Goal: Task Accomplishment & Management: Manage account settings

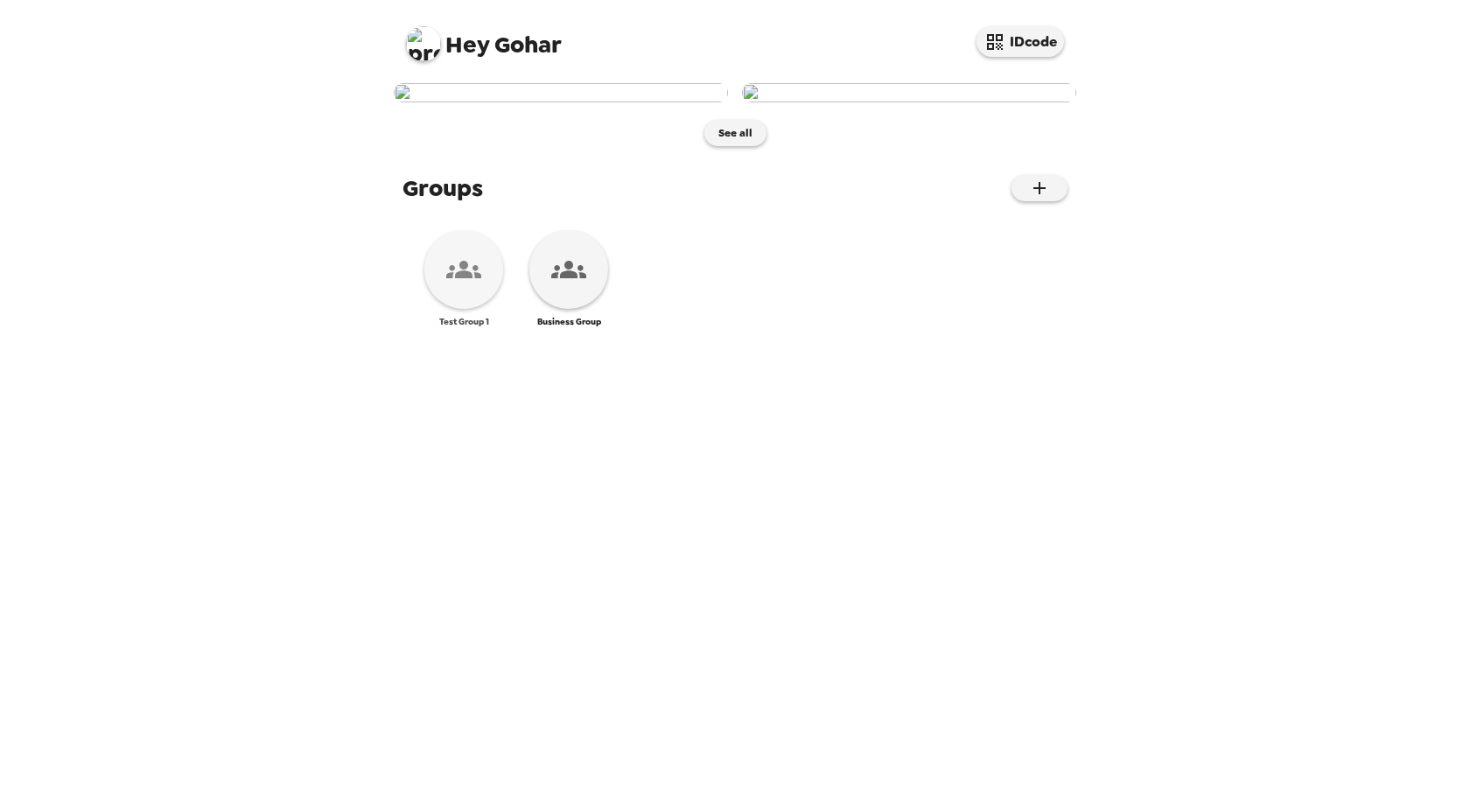
click at [458, 287] on icon at bounding box center [464, 269] width 35 height 35
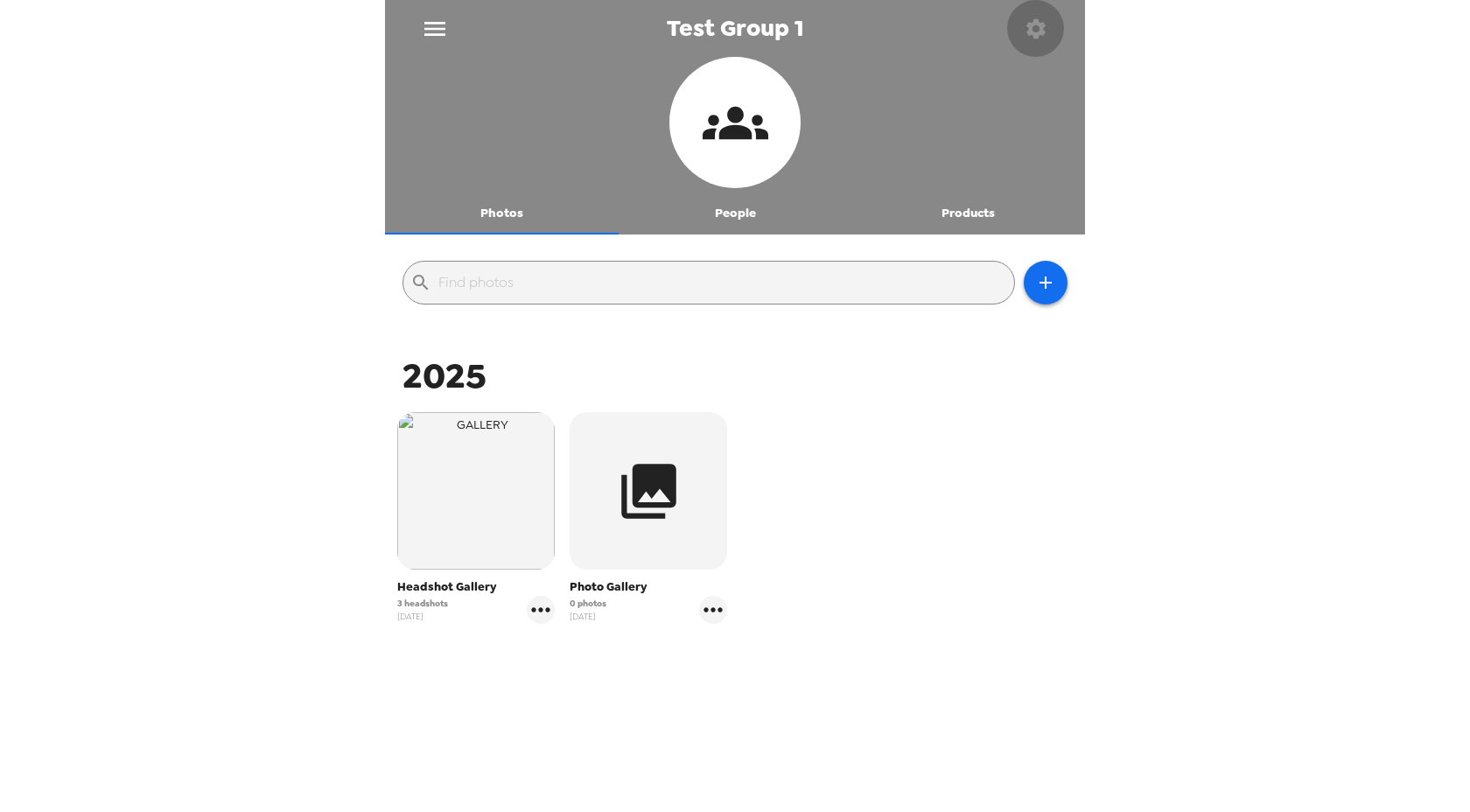
click at [1039, 35] on icon "button" at bounding box center [1035, 28] width 24 height 24
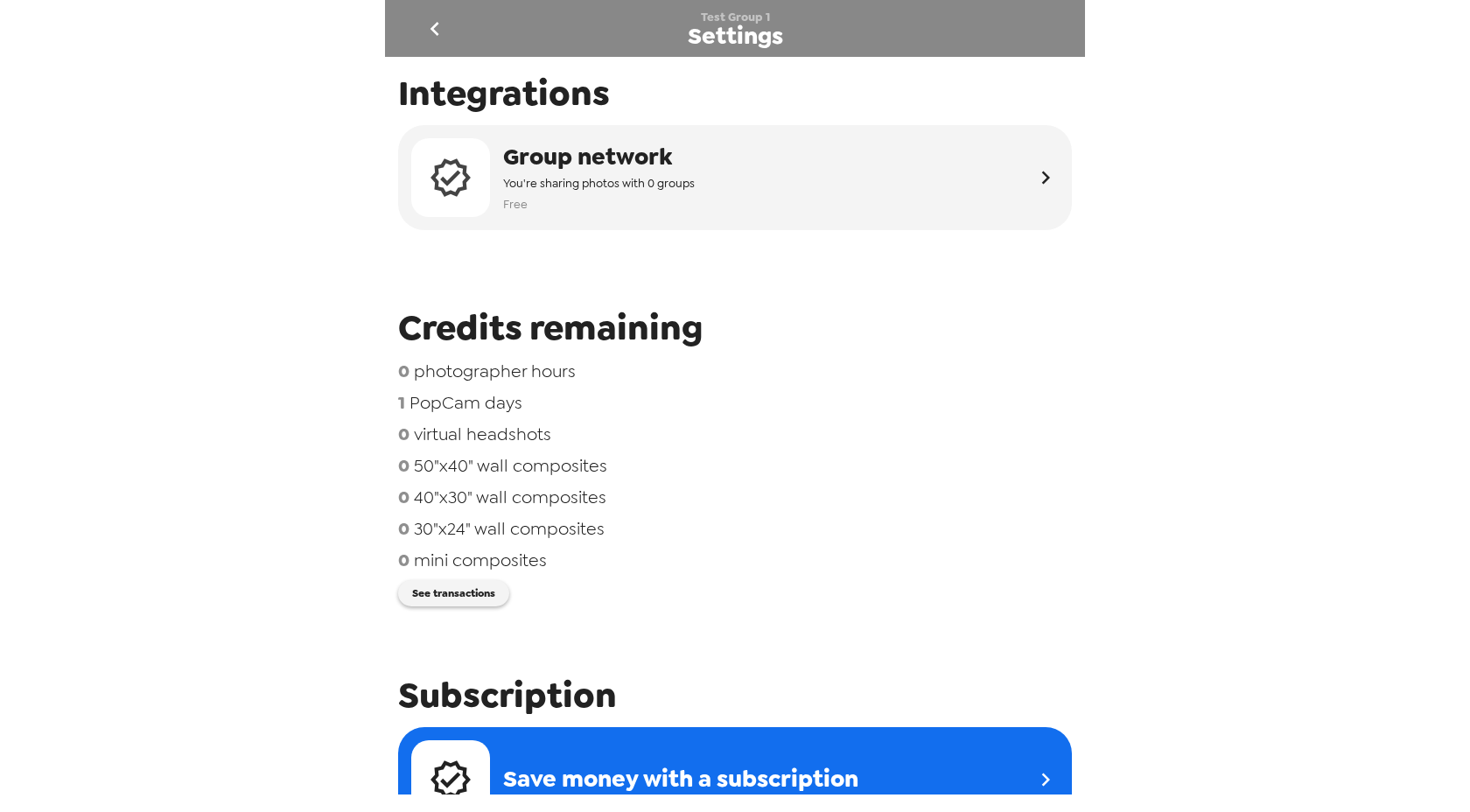
scroll to position [33, 0]
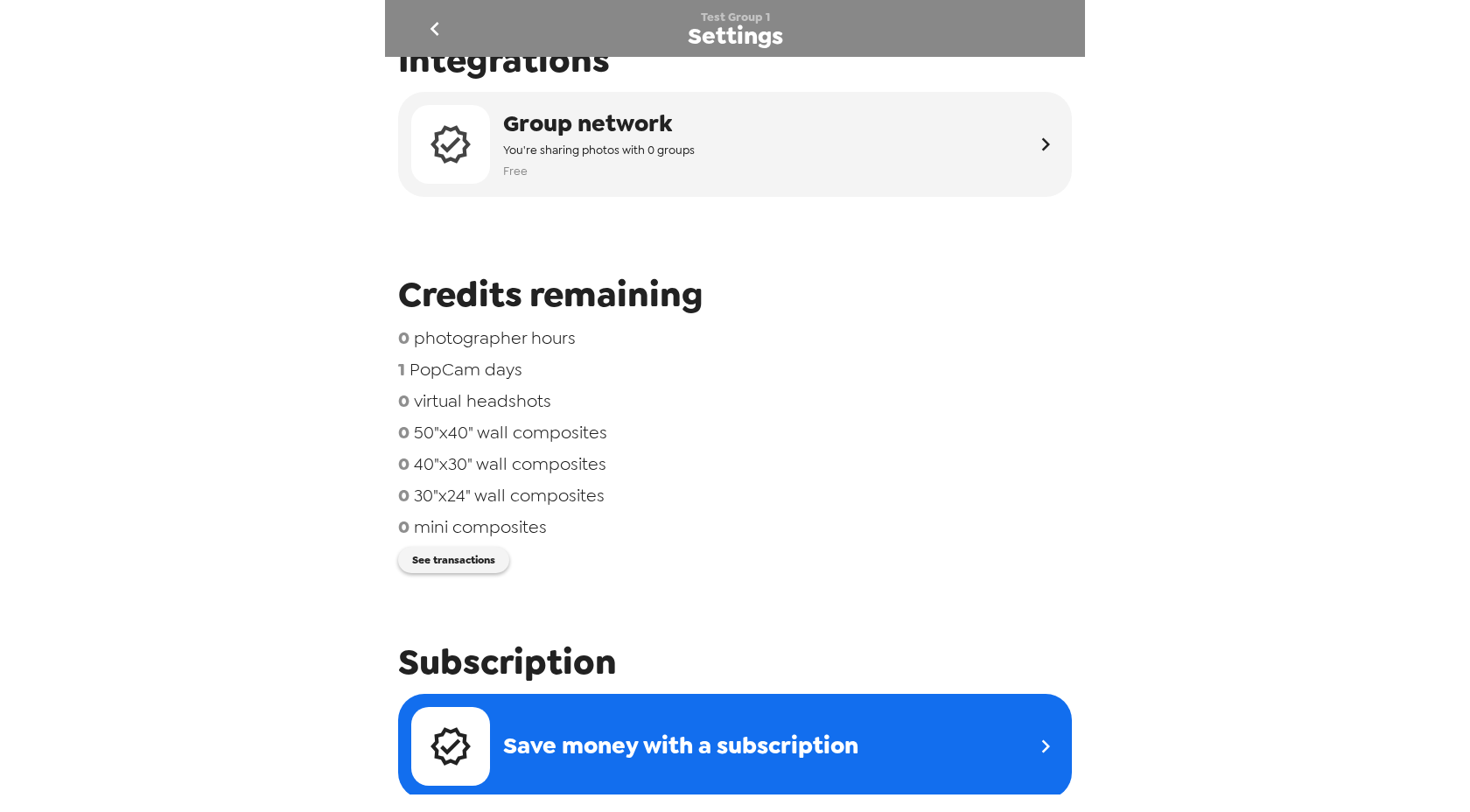
click at [431, 30] on icon "go back" at bounding box center [435, 28] width 28 height 28
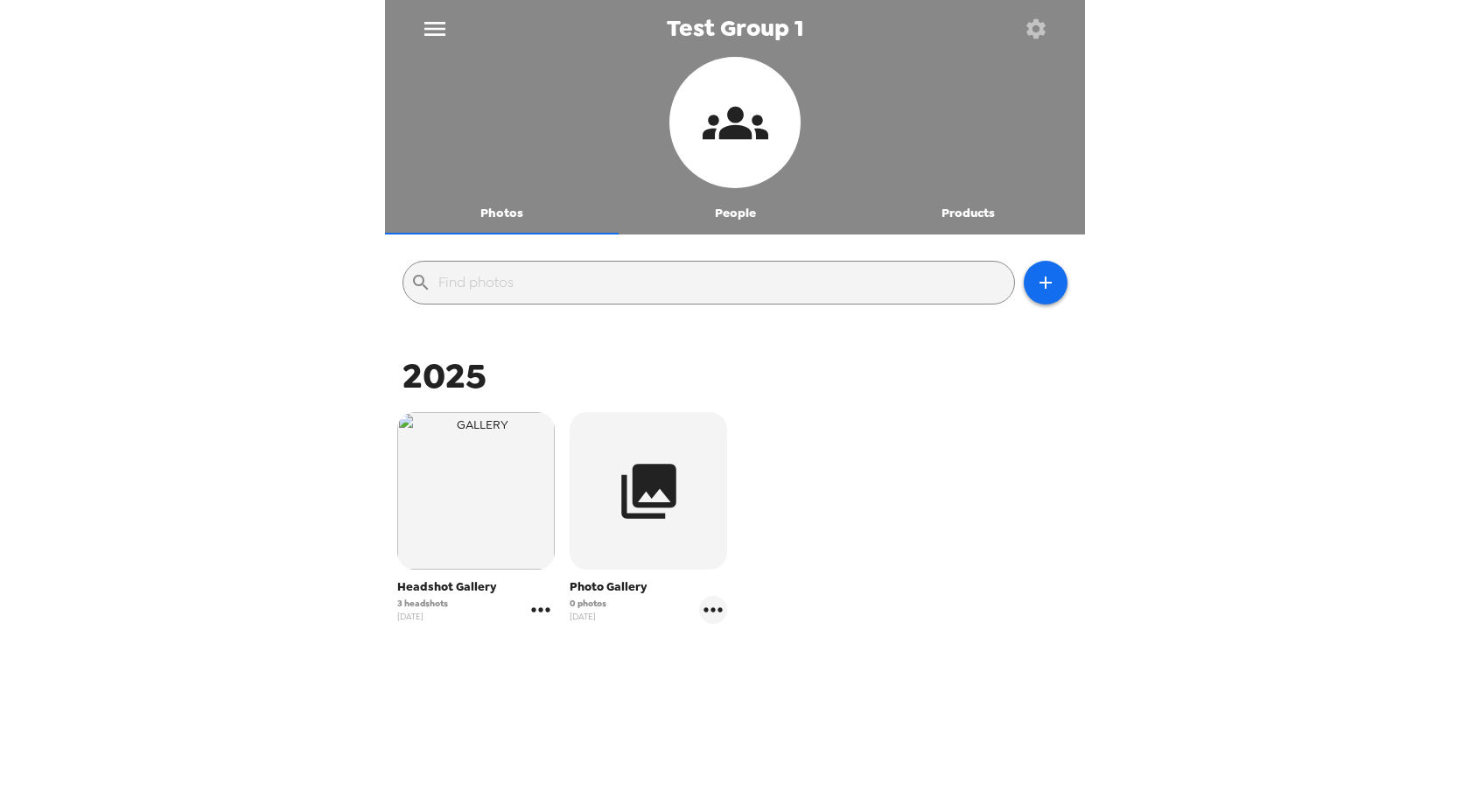
click at [544, 604] on icon "gallery menu" at bounding box center [540, 609] width 28 height 28
click at [616, 638] on span "Edit Shoot" at bounding box center [644, 647] width 145 height 21
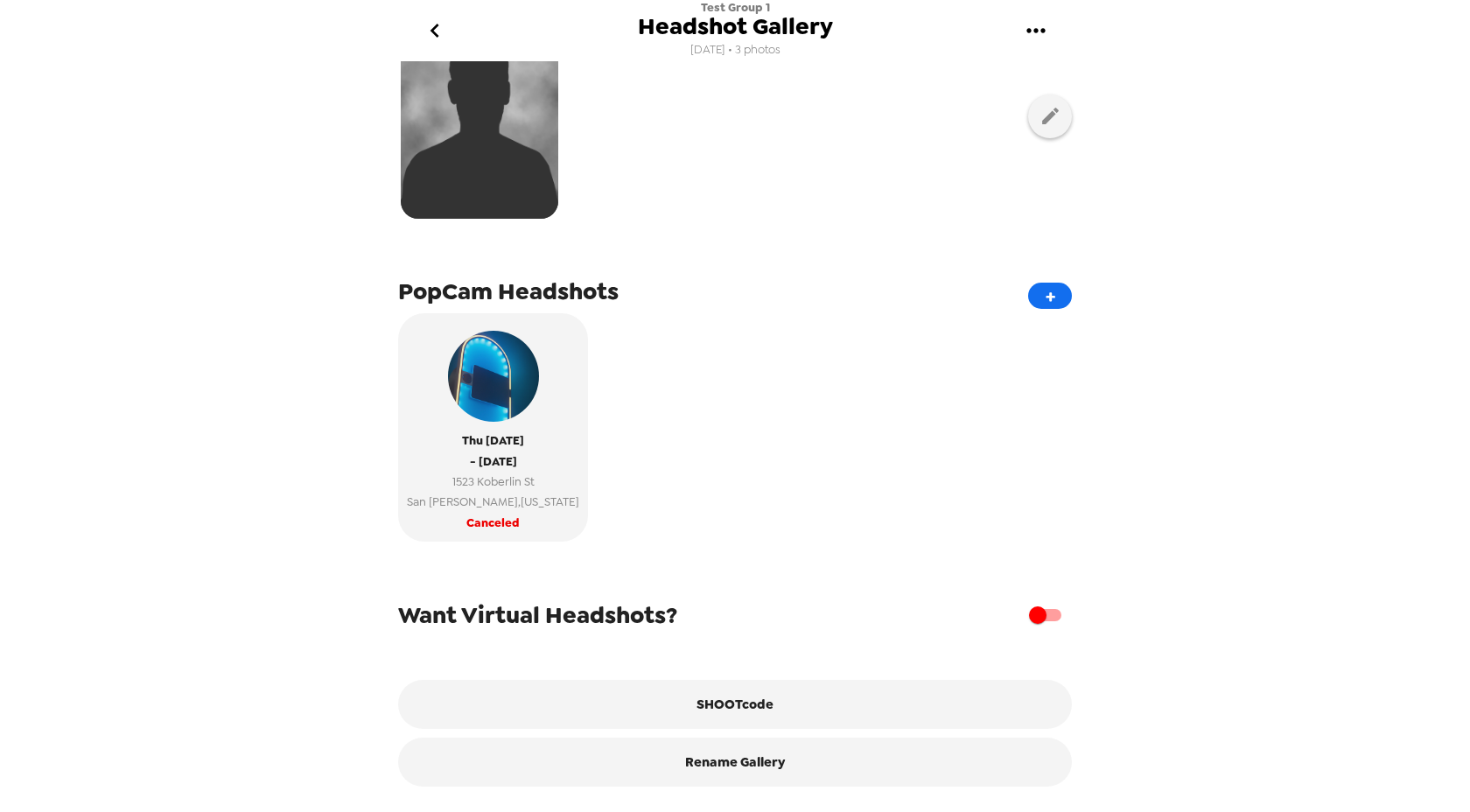
scroll to position [360, 0]
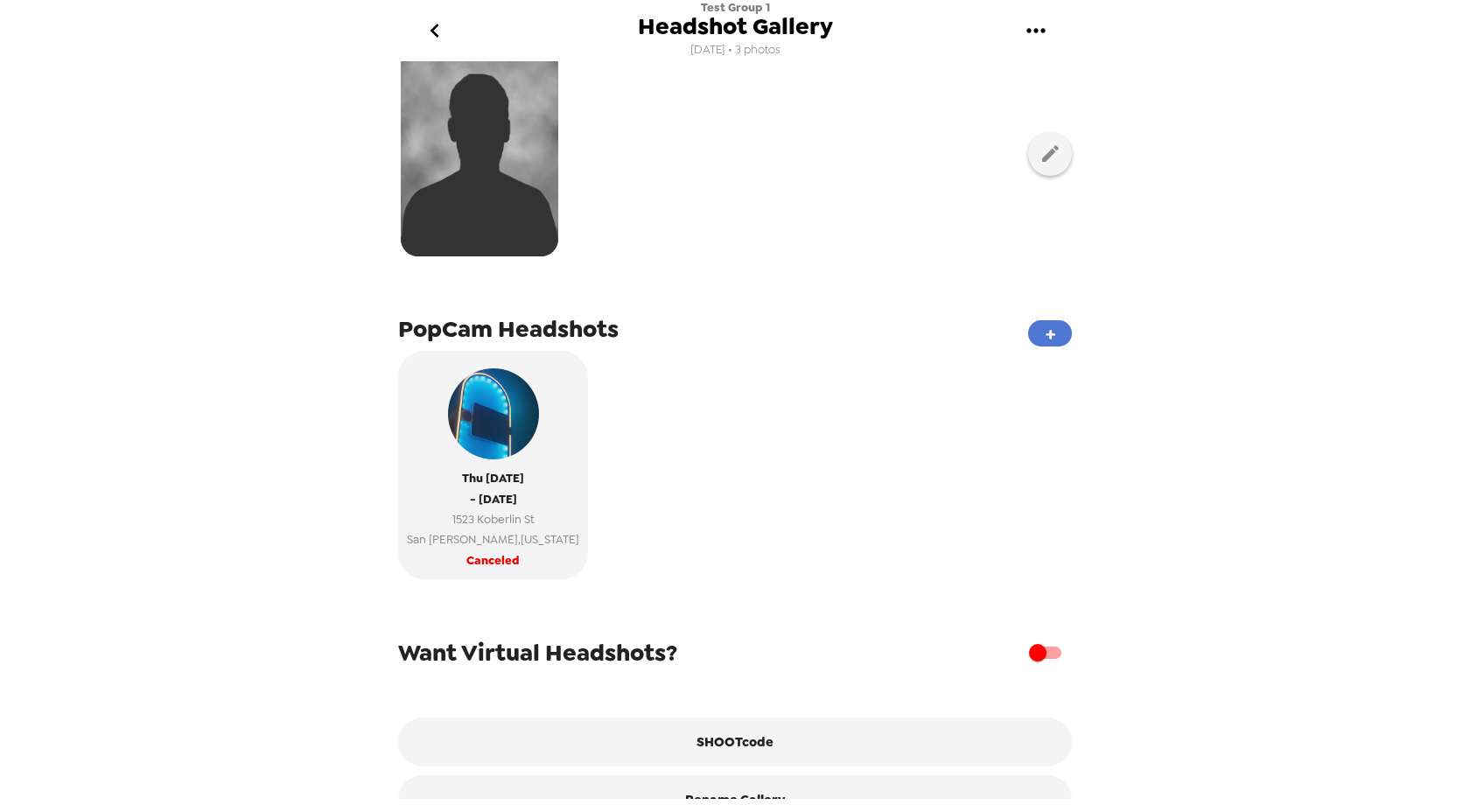
click at [1055, 336] on button "+" at bounding box center [1050, 332] width 44 height 26
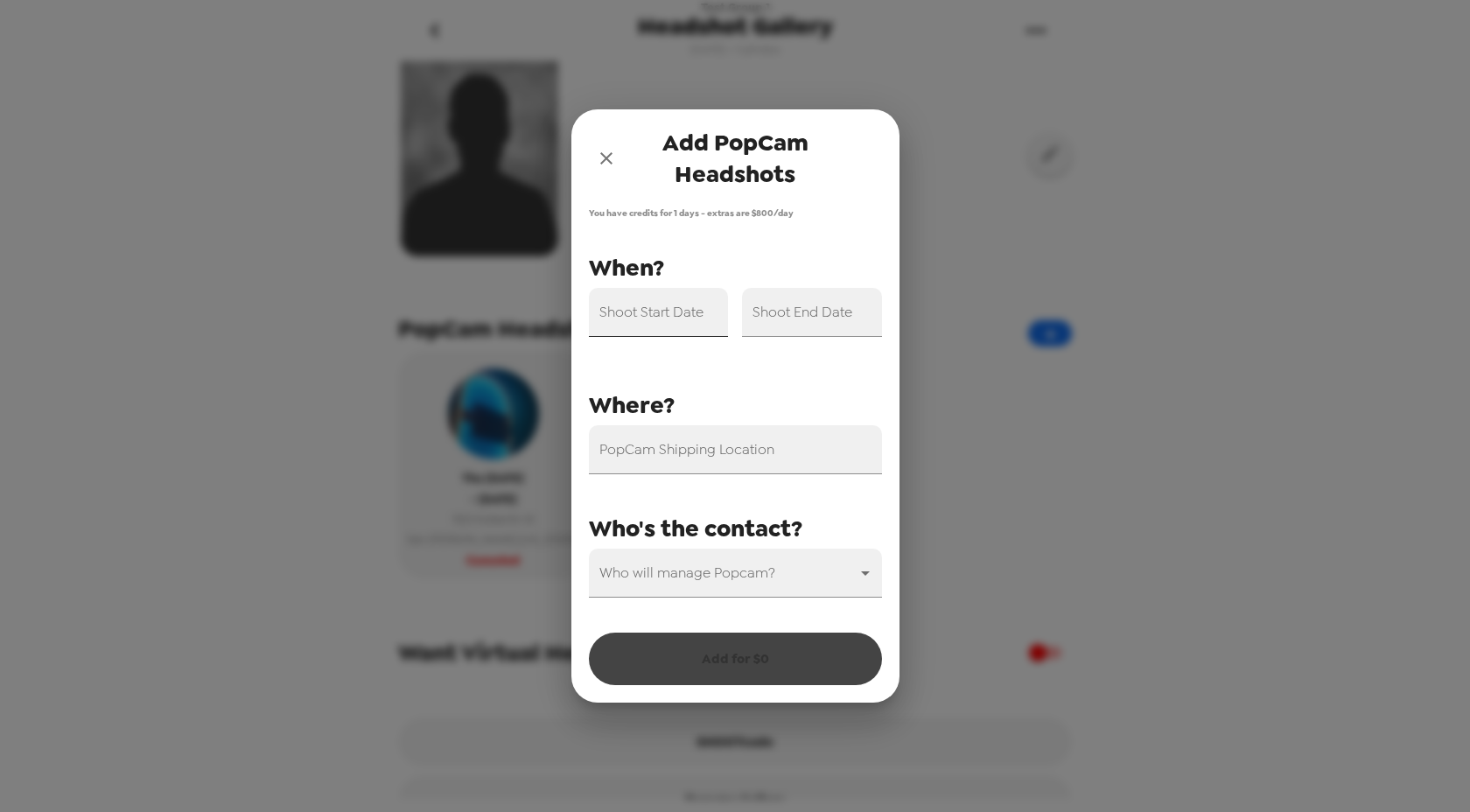
click at [670, 309] on div "Shoot Start Date" at bounding box center [659, 312] width 140 height 49
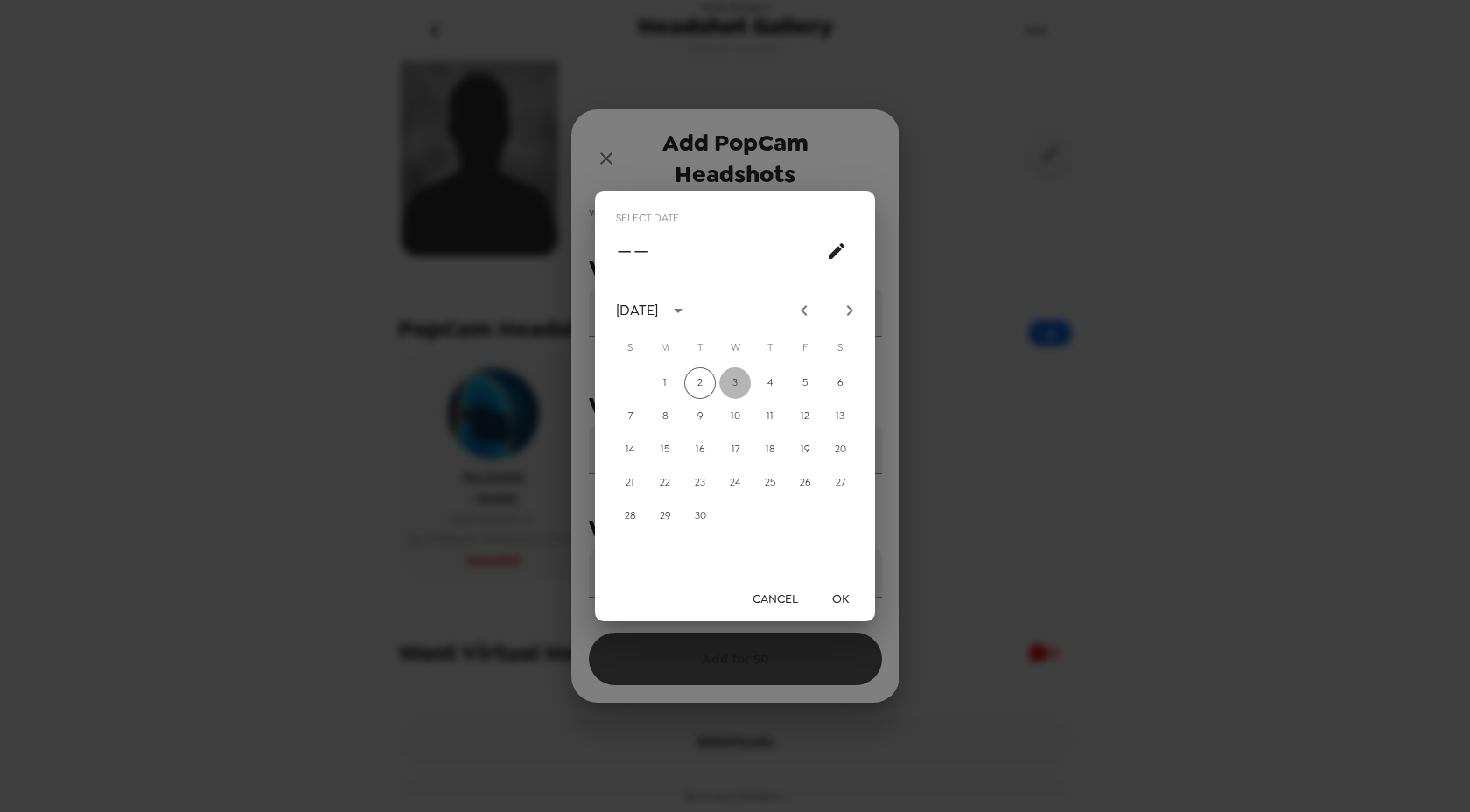
click at [730, 380] on button "3" at bounding box center [735, 383] width 31 height 31
type input "[DATE]"
click at [841, 591] on button "OK" at bounding box center [839, 599] width 56 height 32
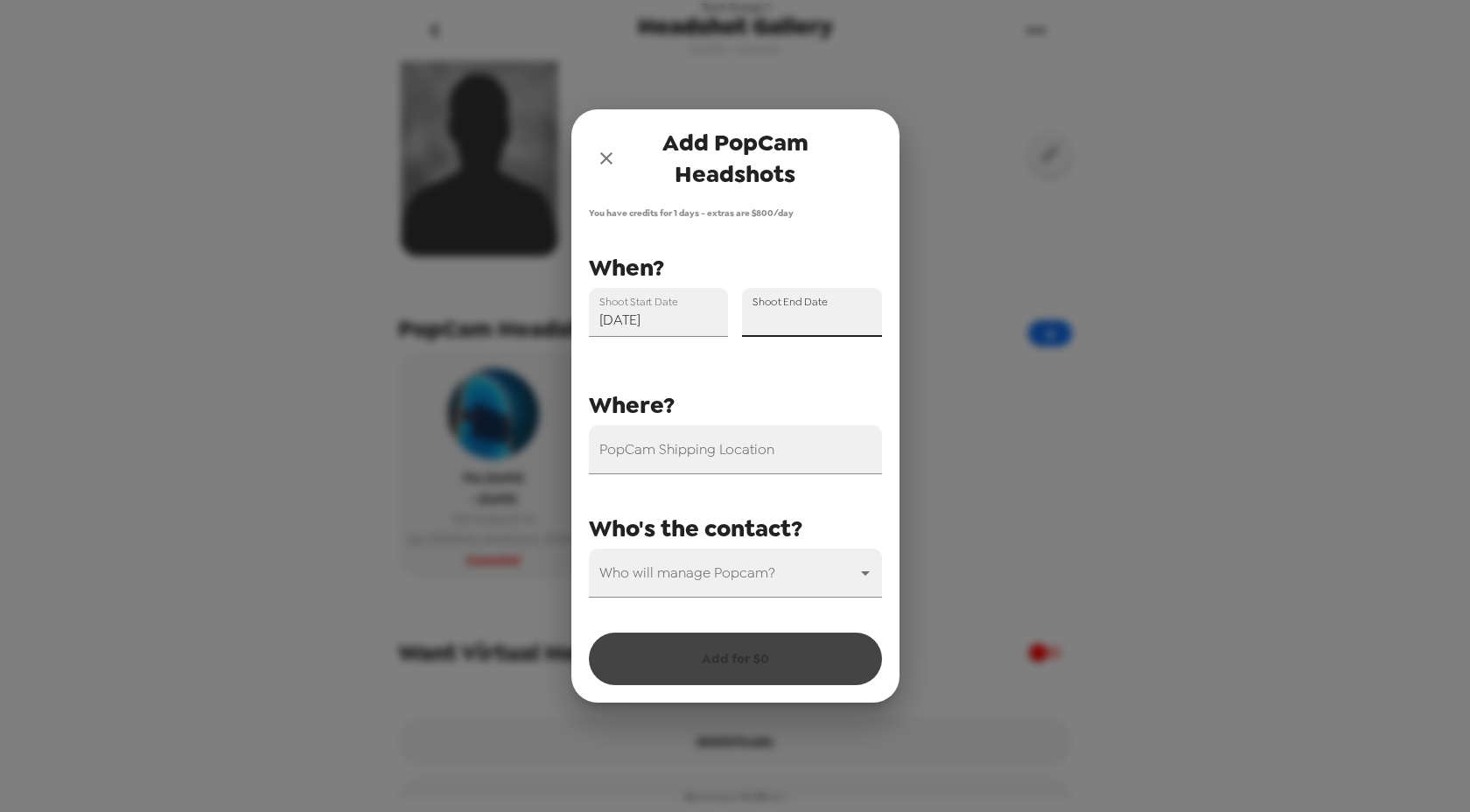
click at [812, 303] on div "Shoot End Date" at bounding box center [812, 312] width 140 height 49
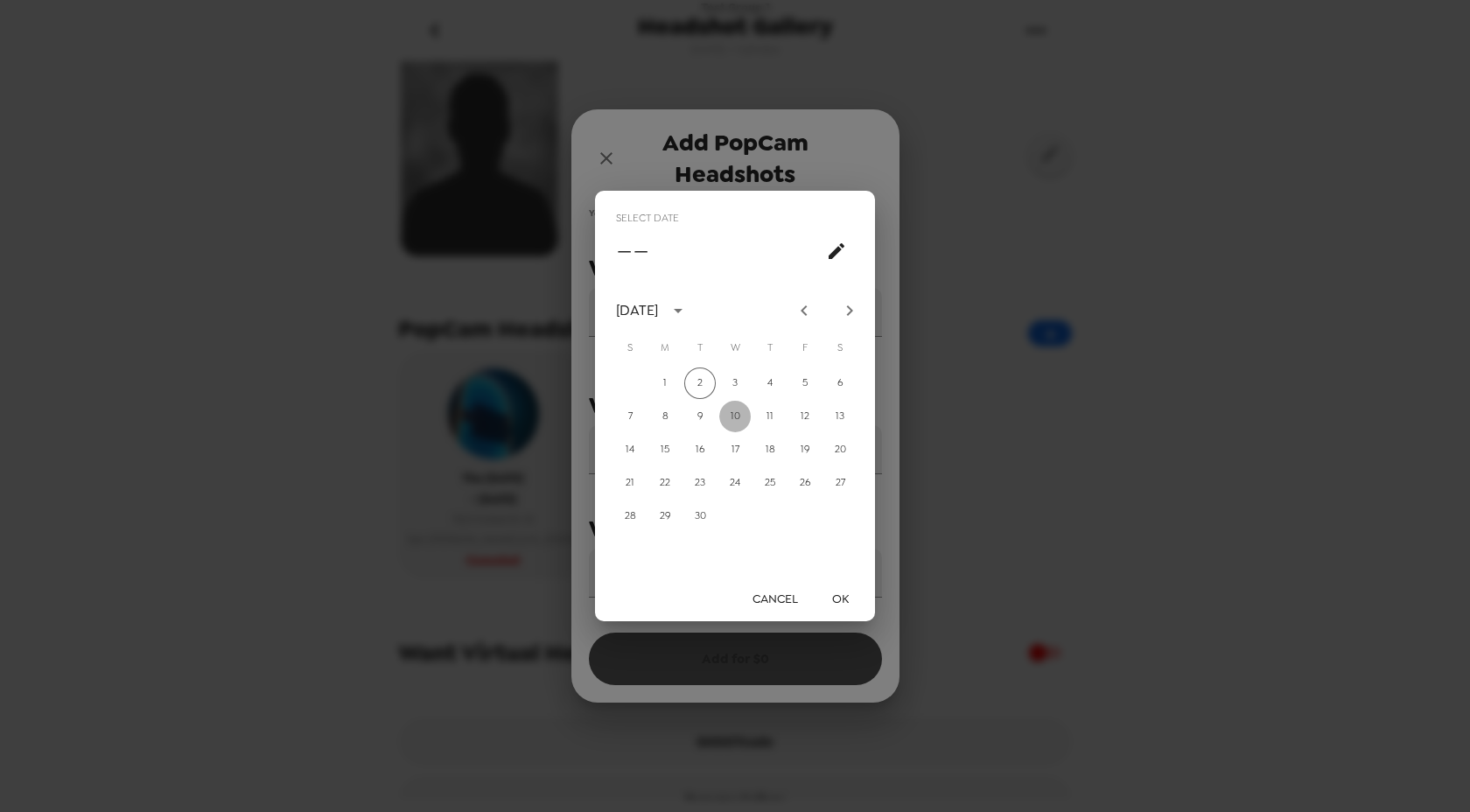
click at [738, 416] on button "10" at bounding box center [735, 416] width 31 height 31
type input "[DATE]"
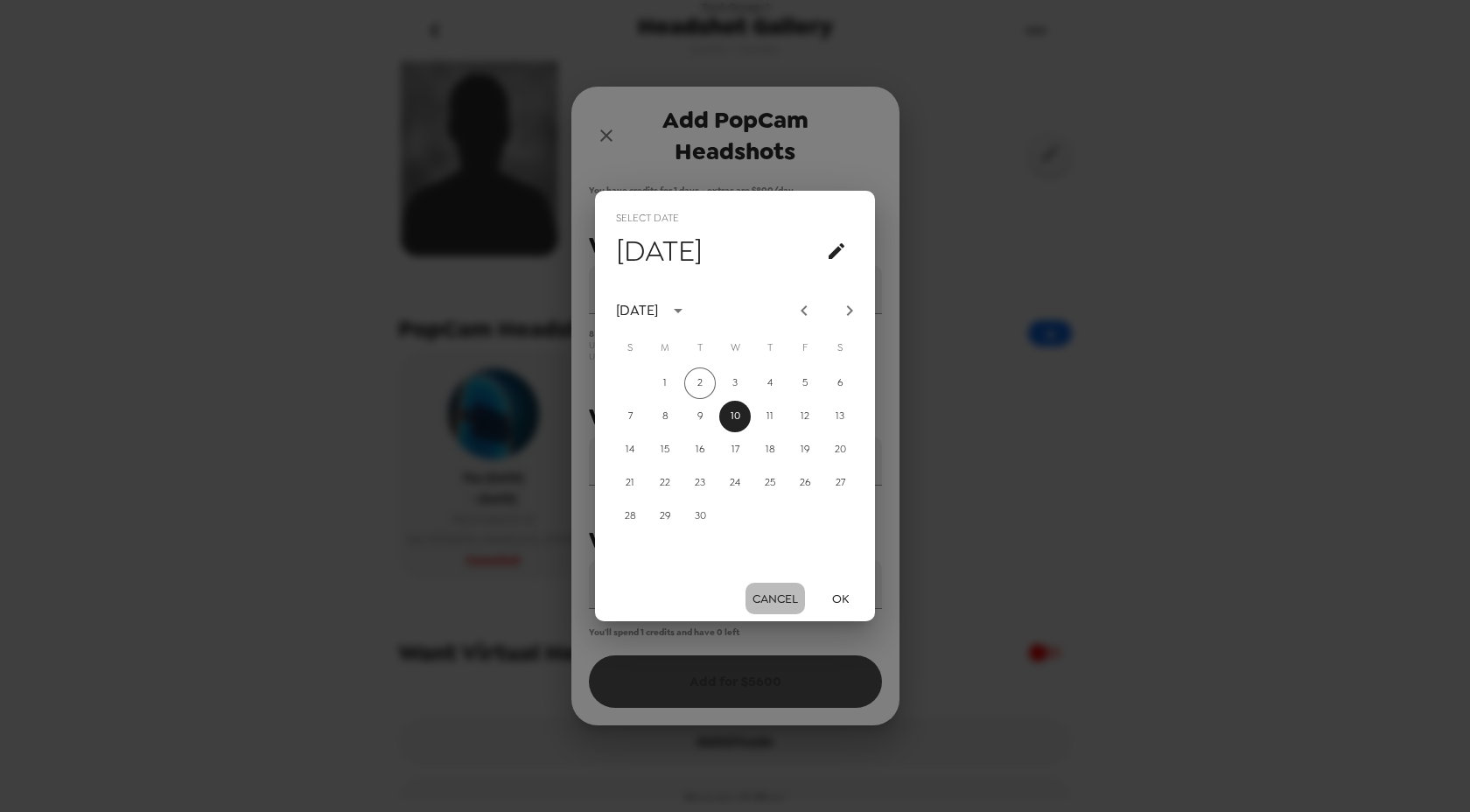
click at [790, 592] on button "Cancel" at bounding box center [775, 599] width 59 height 32
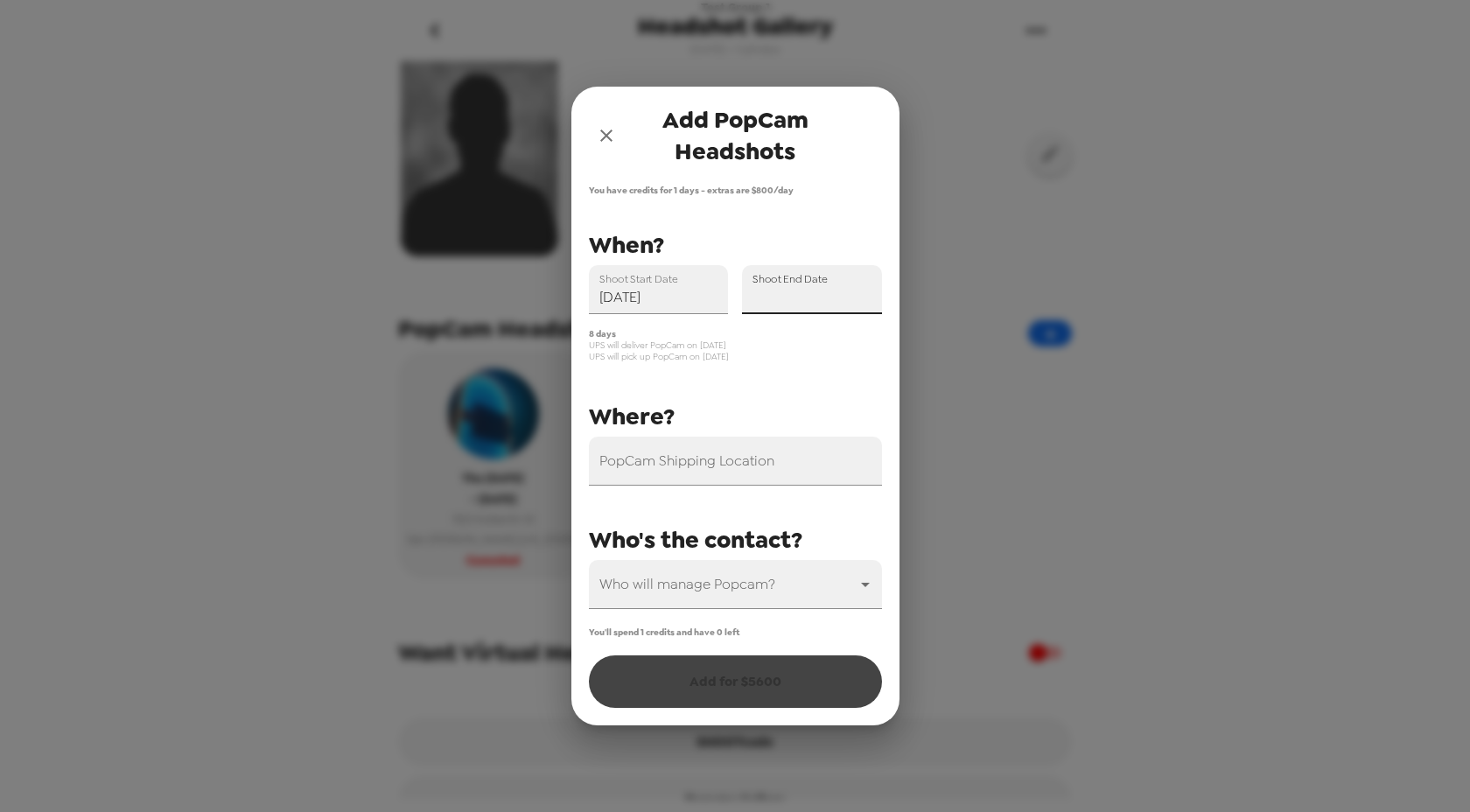
click at [610, 135] on icon "close" at bounding box center [606, 135] width 21 height 21
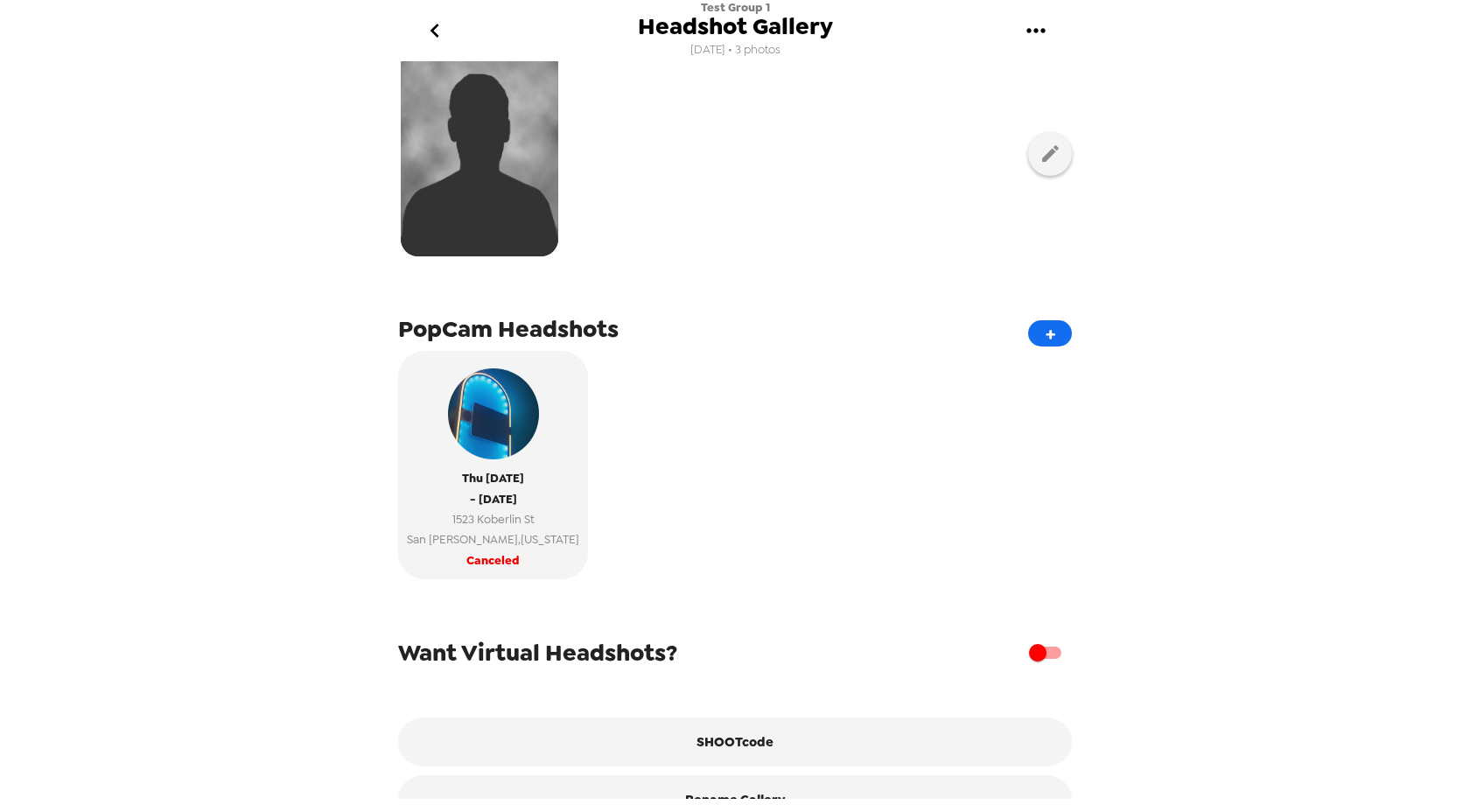
click at [437, 31] on icon "go back" at bounding box center [435, 30] width 28 height 28
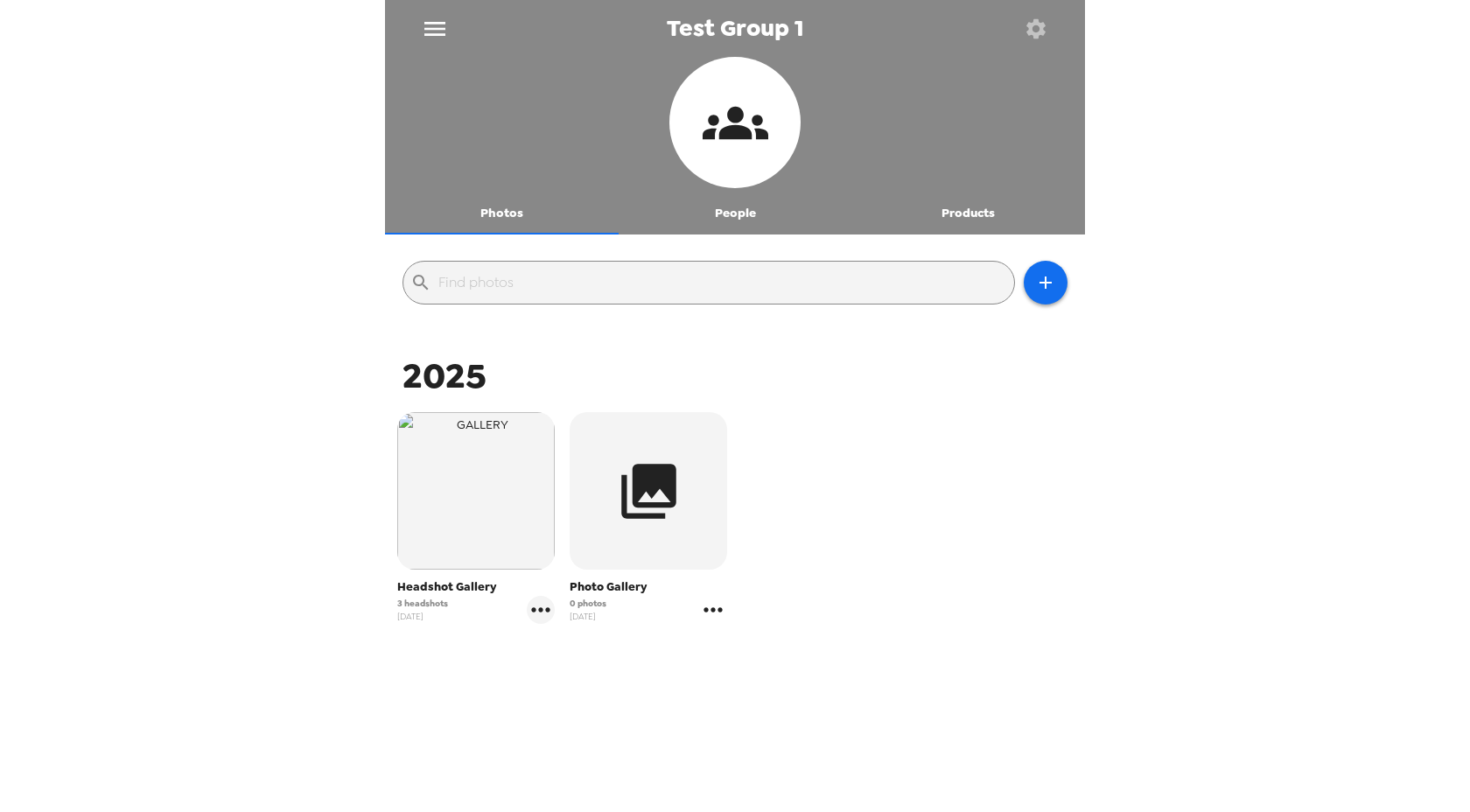
click at [716, 620] on icon "gallery menu" at bounding box center [713, 609] width 28 height 28
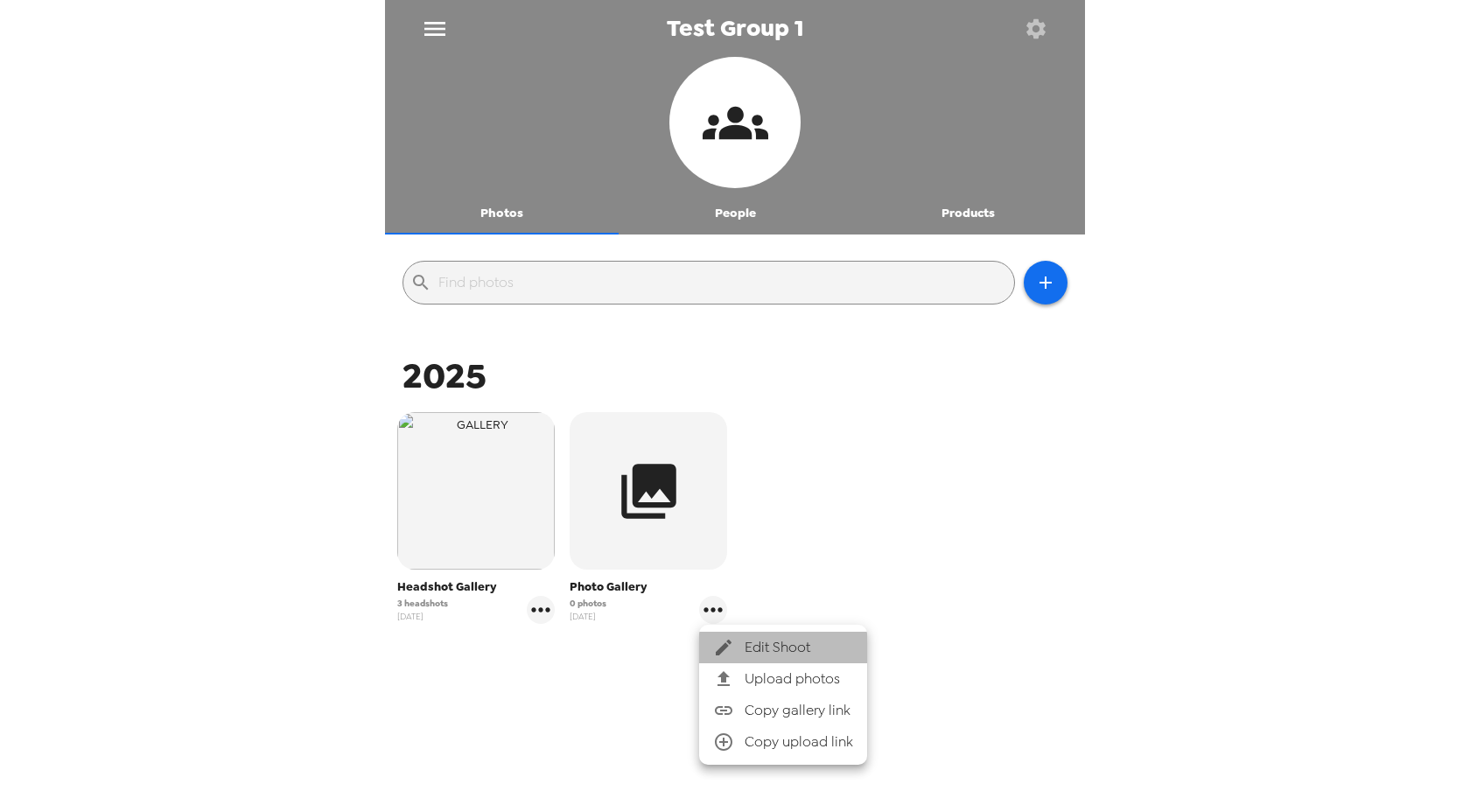
click at [759, 655] on span "Edit Shoot" at bounding box center [798, 647] width 108 height 21
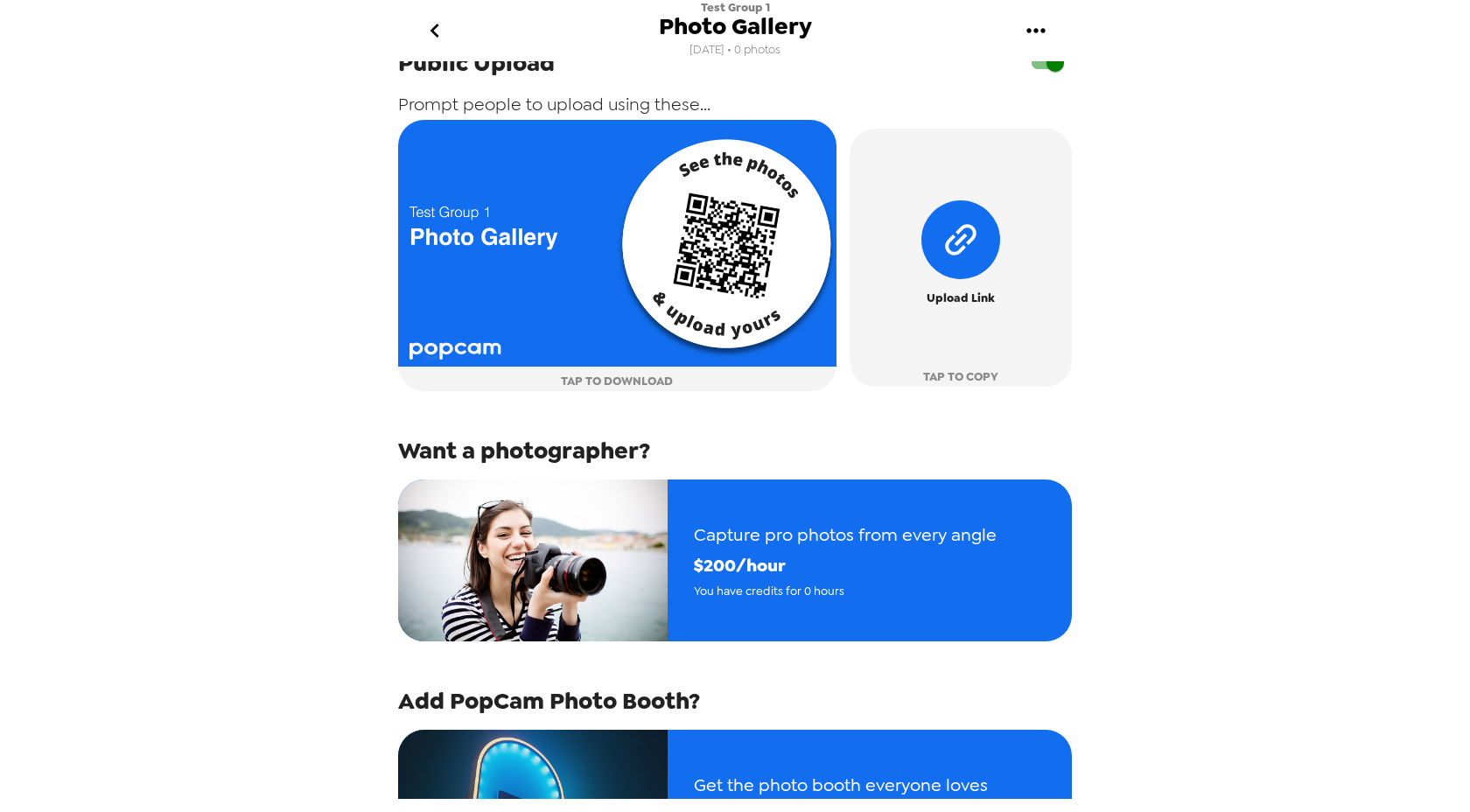
scroll to position [142, 0]
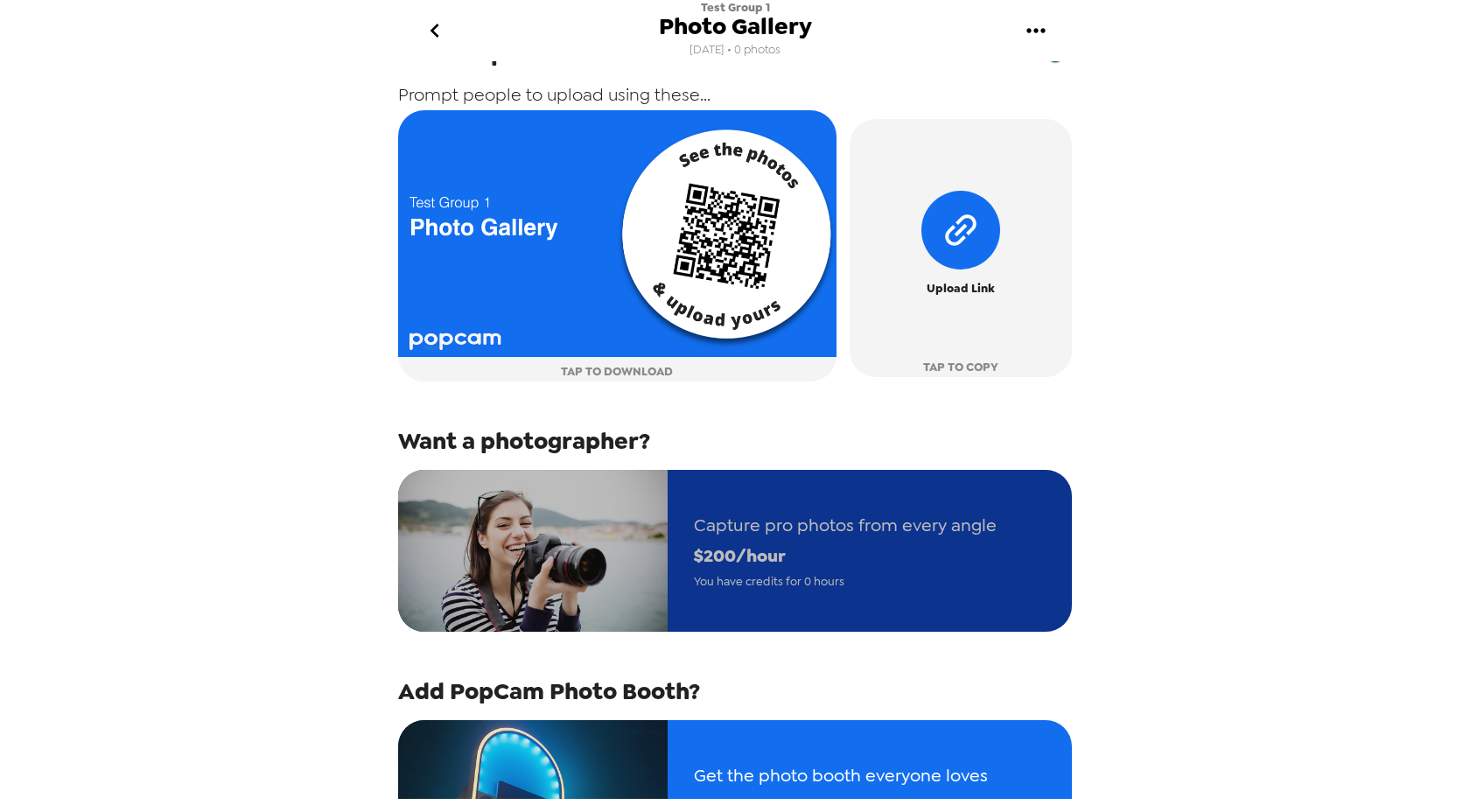
click at [610, 554] on img "button" at bounding box center [532, 551] width 269 height 162
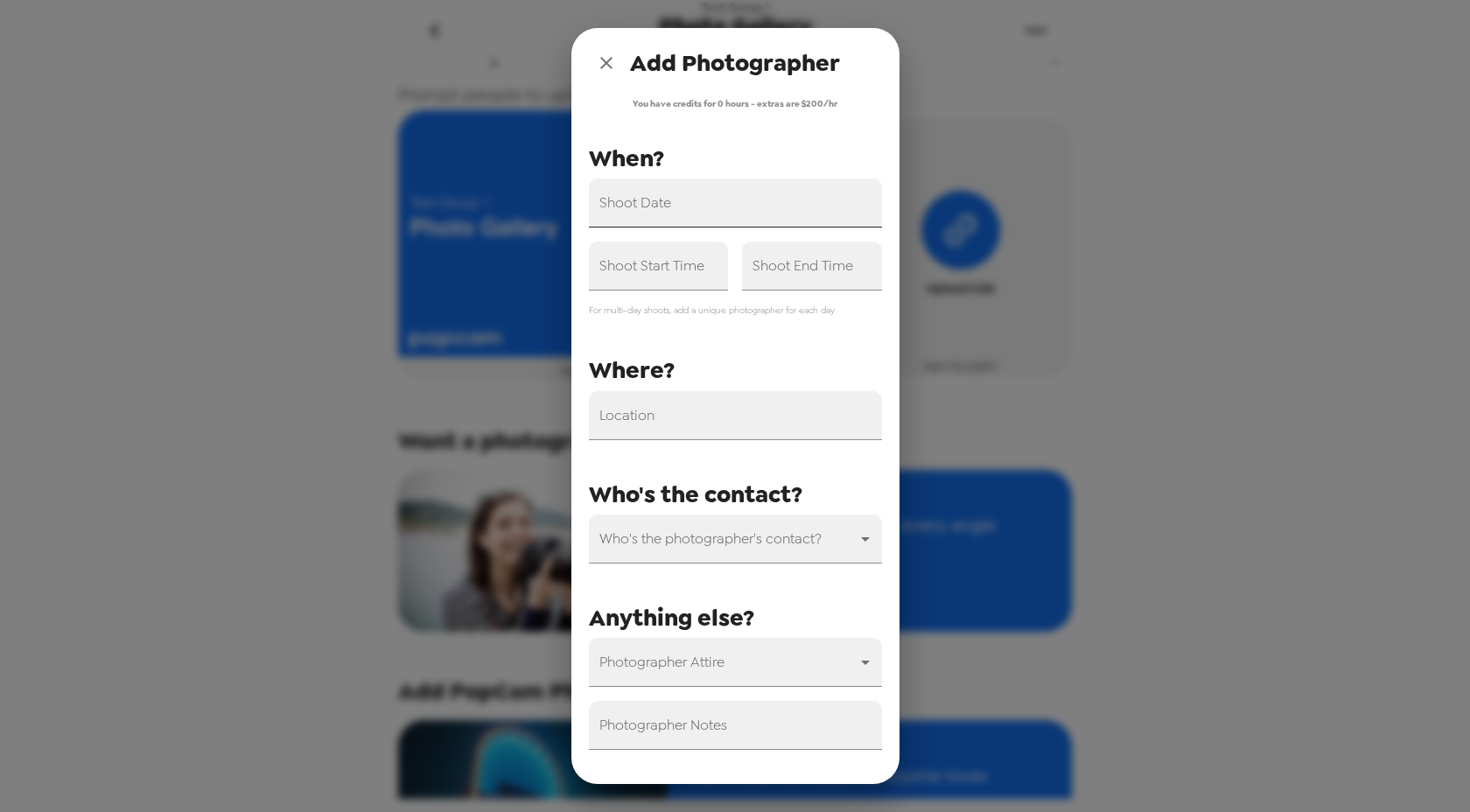
click at [655, 214] on input "Shoot Date" at bounding box center [735, 203] width 293 height 49
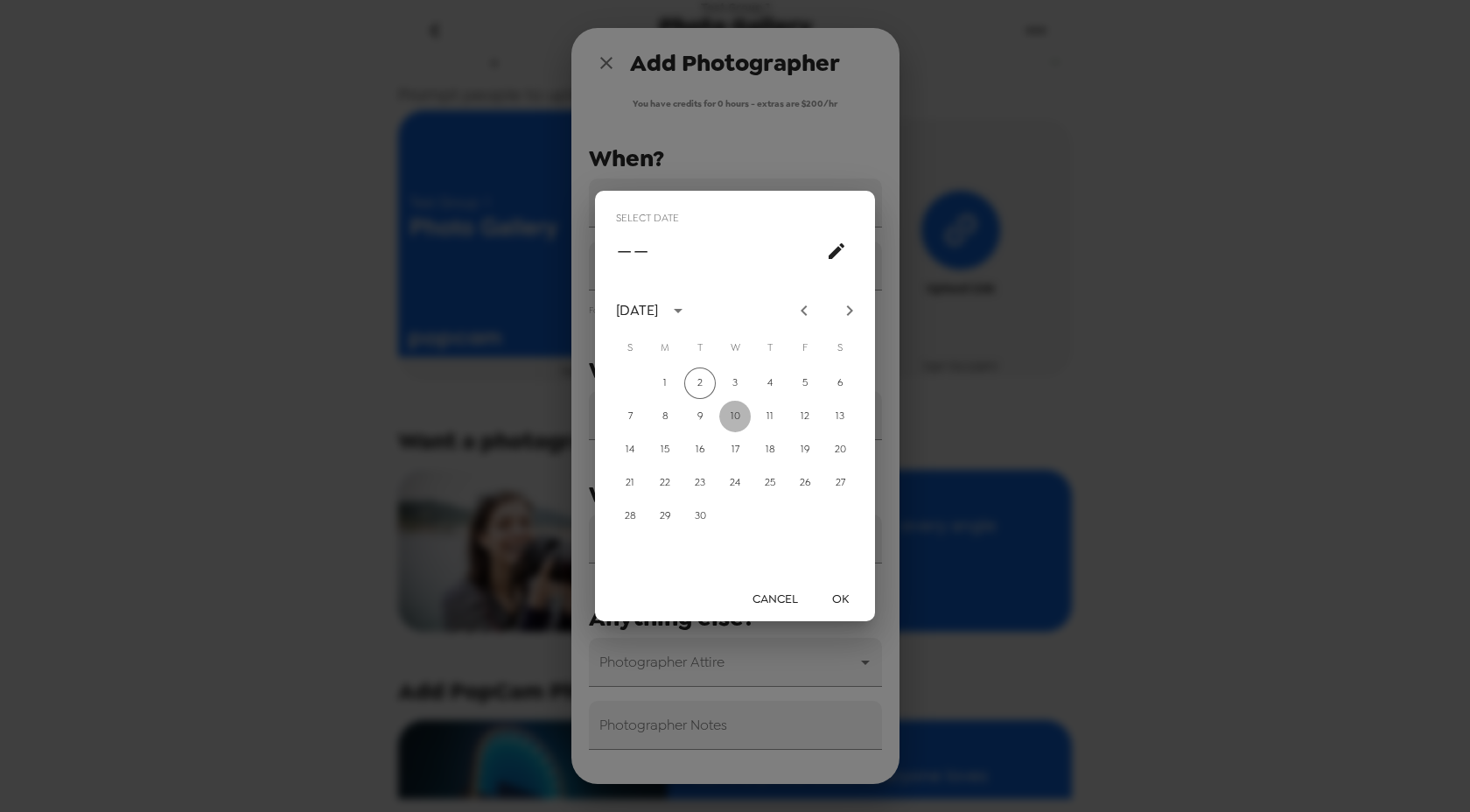
click at [736, 422] on button "10" at bounding box center [735, 416] width 31 height 31
type input "[DATE]"
click at [841, 598] on button "OK" at bounding box center [839, 599] width 56 height 32
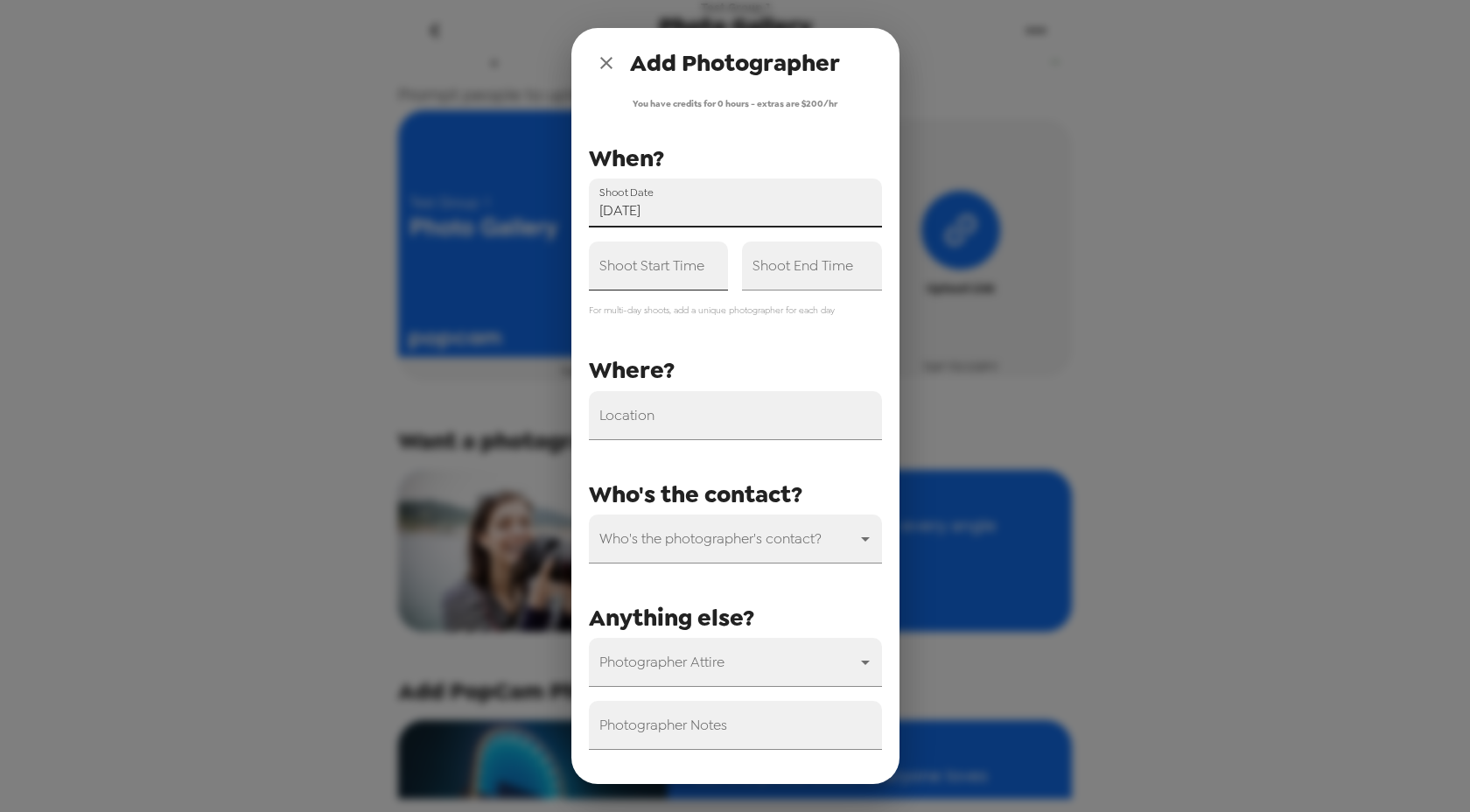
click at [681, 279] on input "Shoot Start Time" at bounding box center [659, 266] width 140 height 49
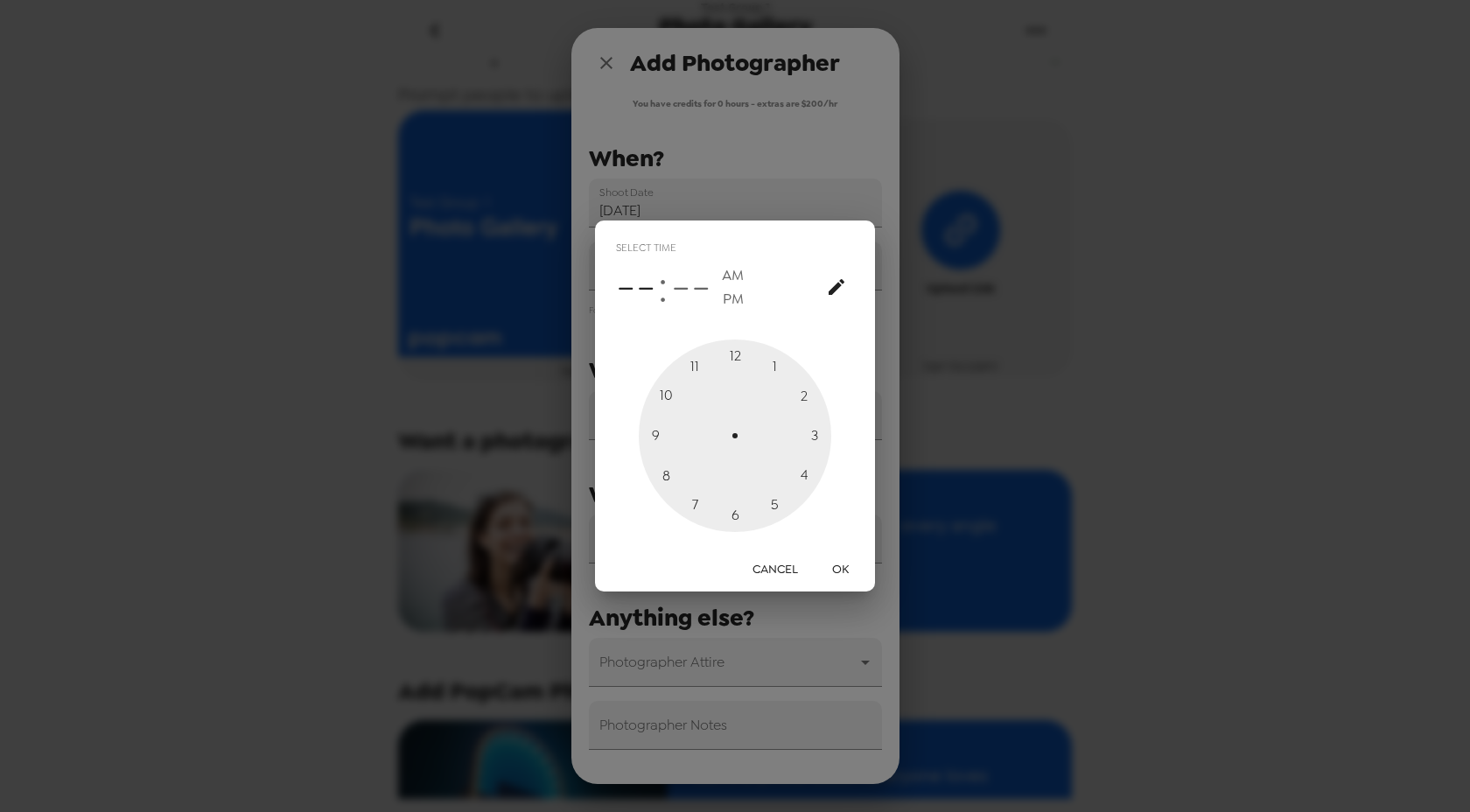
click at [655, 431] on div at bounding box center [734, 435] width 192 height 192
type input "09:00 AM"
click at [835, 564] on button "OK" at bounding box center [839, 568] width 56 height 32
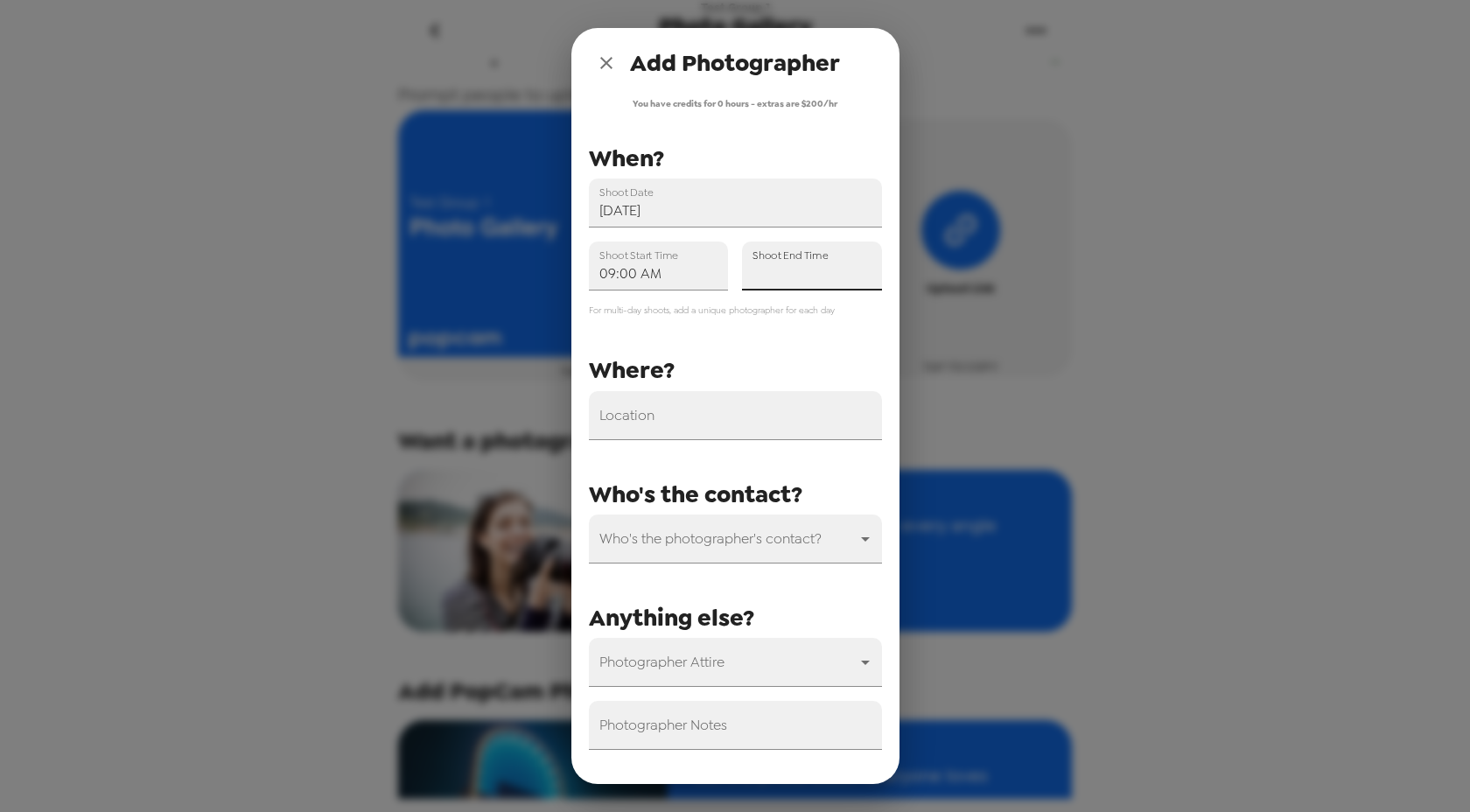
click at [793, 278] on input "Shoot End Time" at bounding box center [812, 266] width 140 height 49
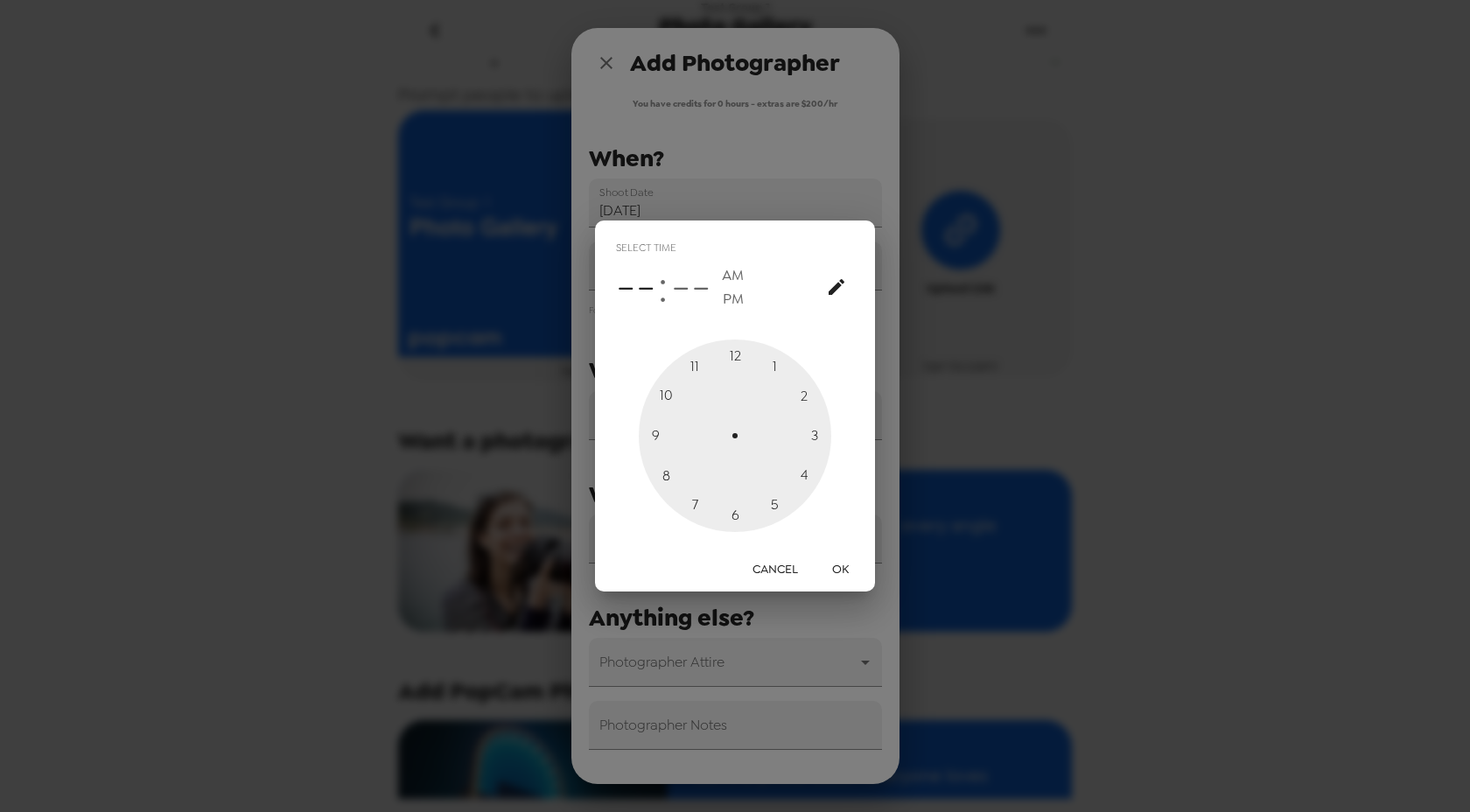
click at [670, 398] on div at bounding box center [734, 435] width 192 height 192
type input "10:00 AM"
click at [835, 566] on button "OK" at bounding box center [839, 568] width 56 height 32
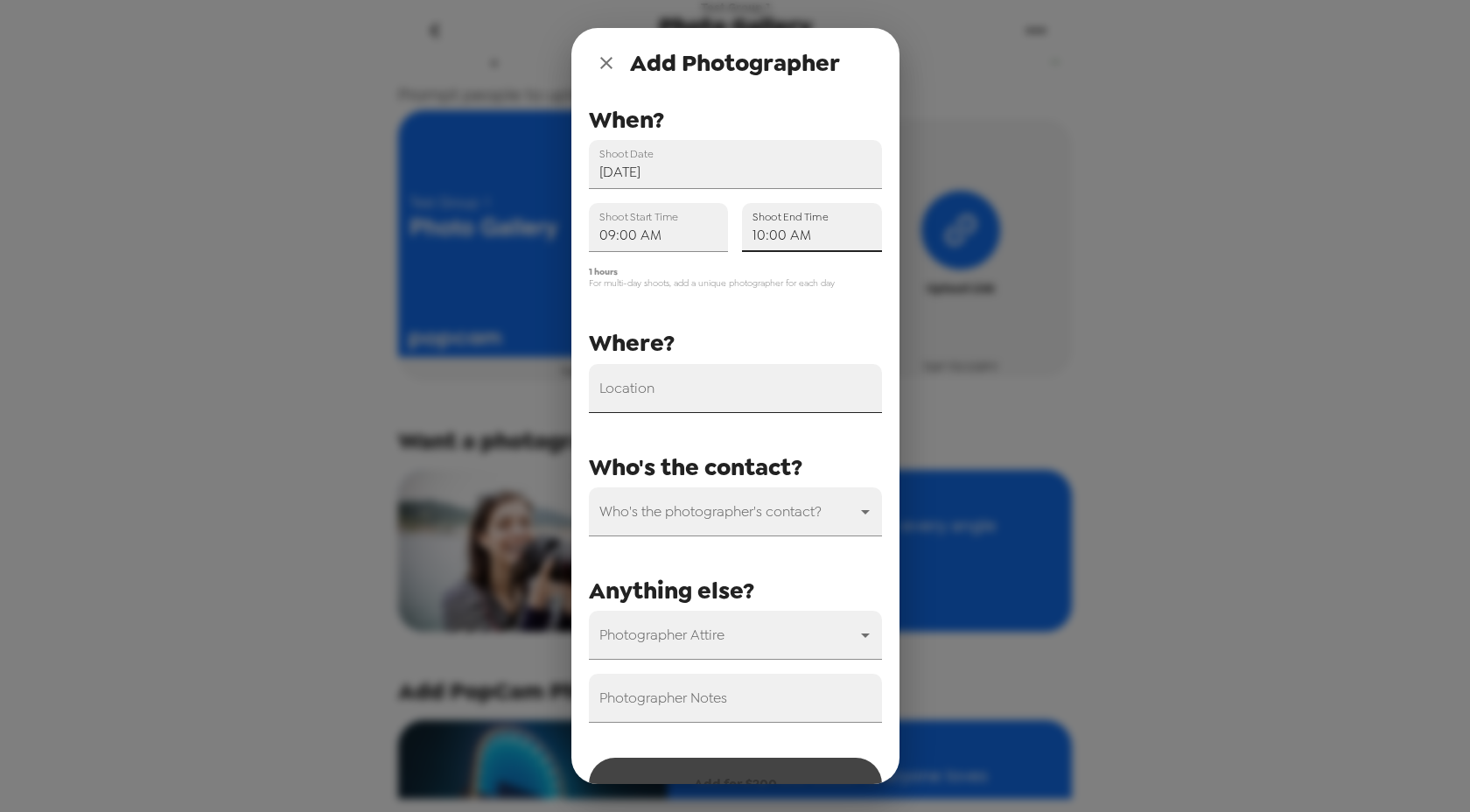
scroll to position [0, 0]
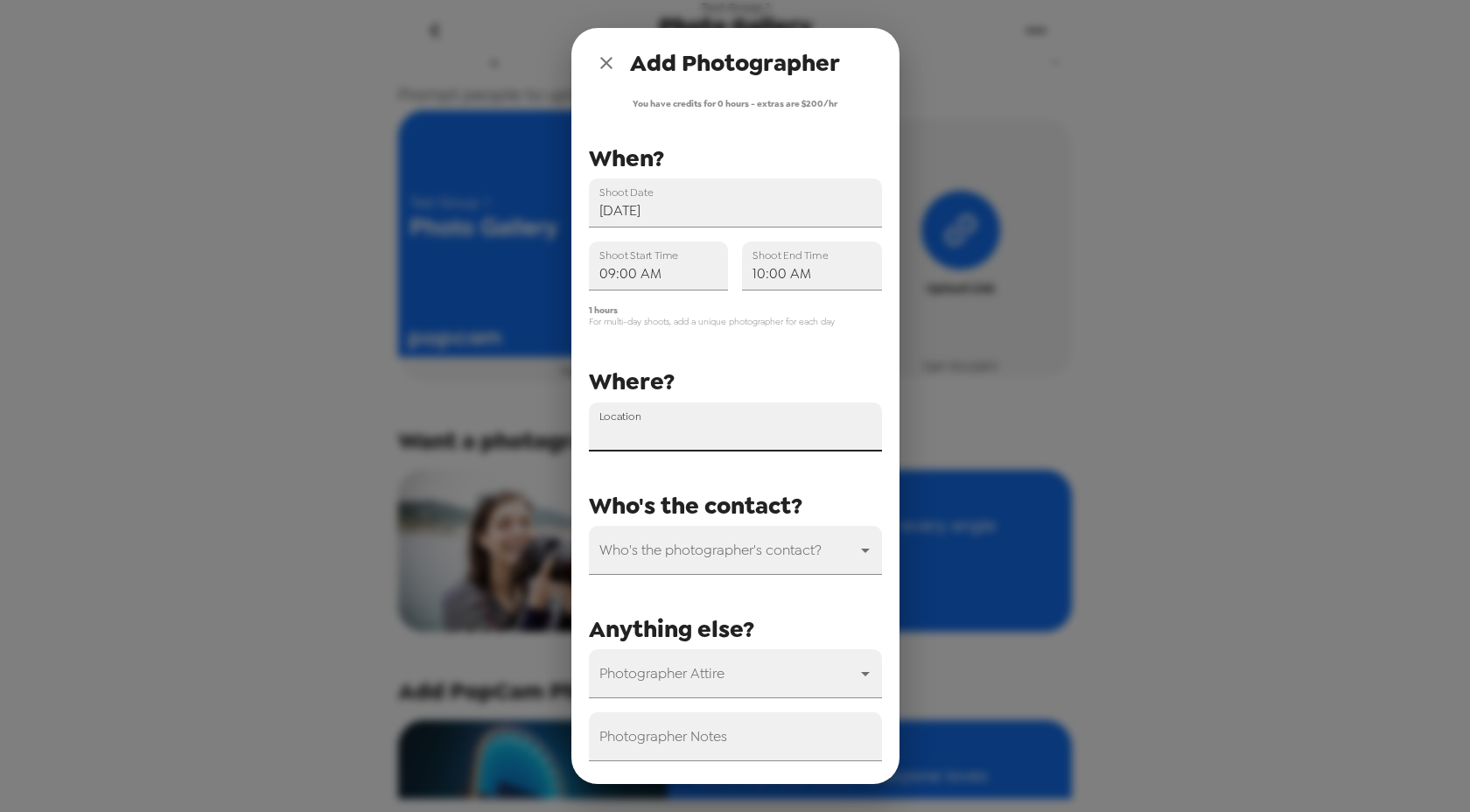
click at [702, 414] on input "Location" at bounding box center [735, 427] width 293 height 49
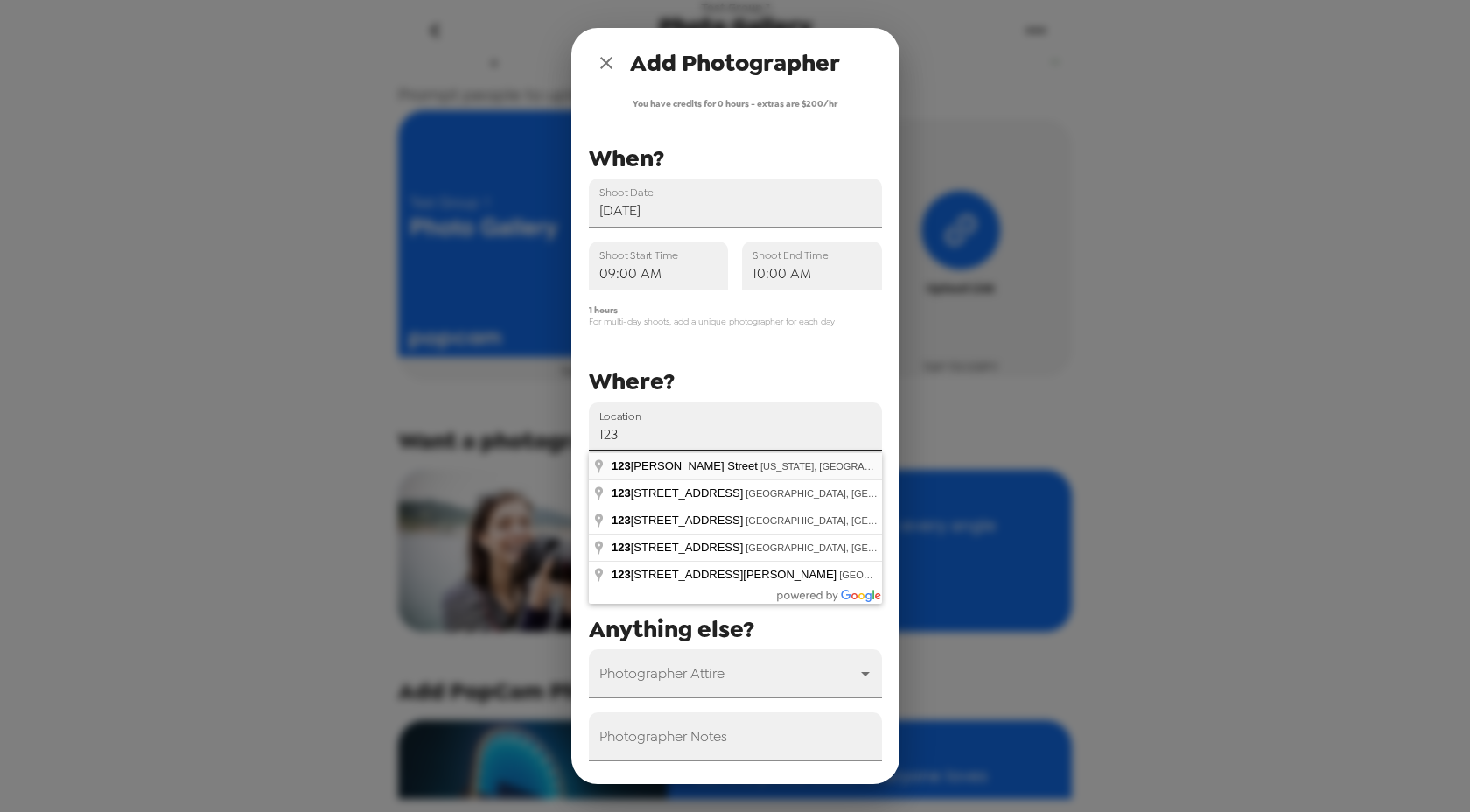
type input "[STREET_ADDRESS][PERSON_NAME][US_STATE]"
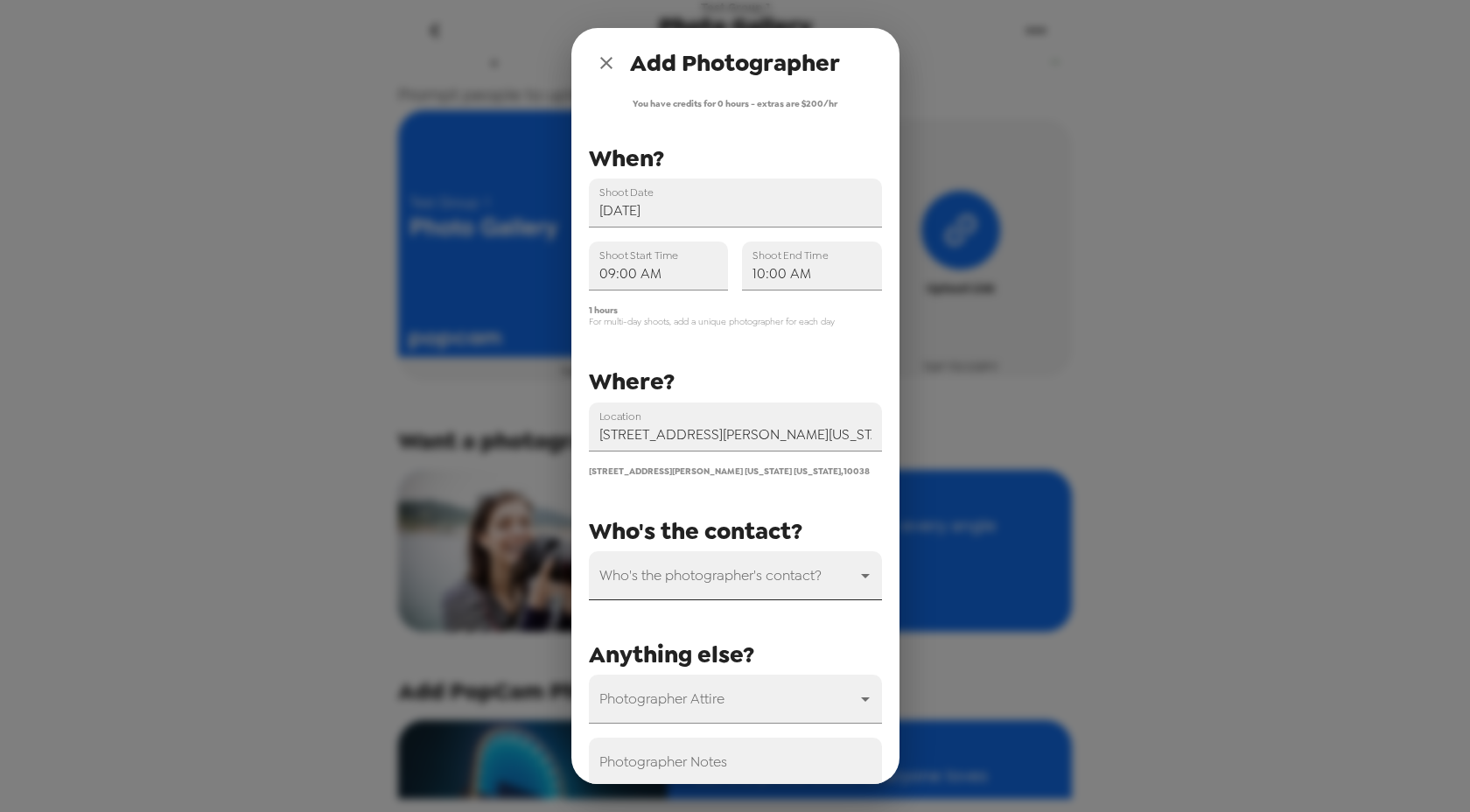
click at [671, 571] on body "Test Group 1 Photo Gallery [DATE] • 0 photos Upload photos Public Upload Prompt…" at bounding box center [735, 406] width 1470 height 812
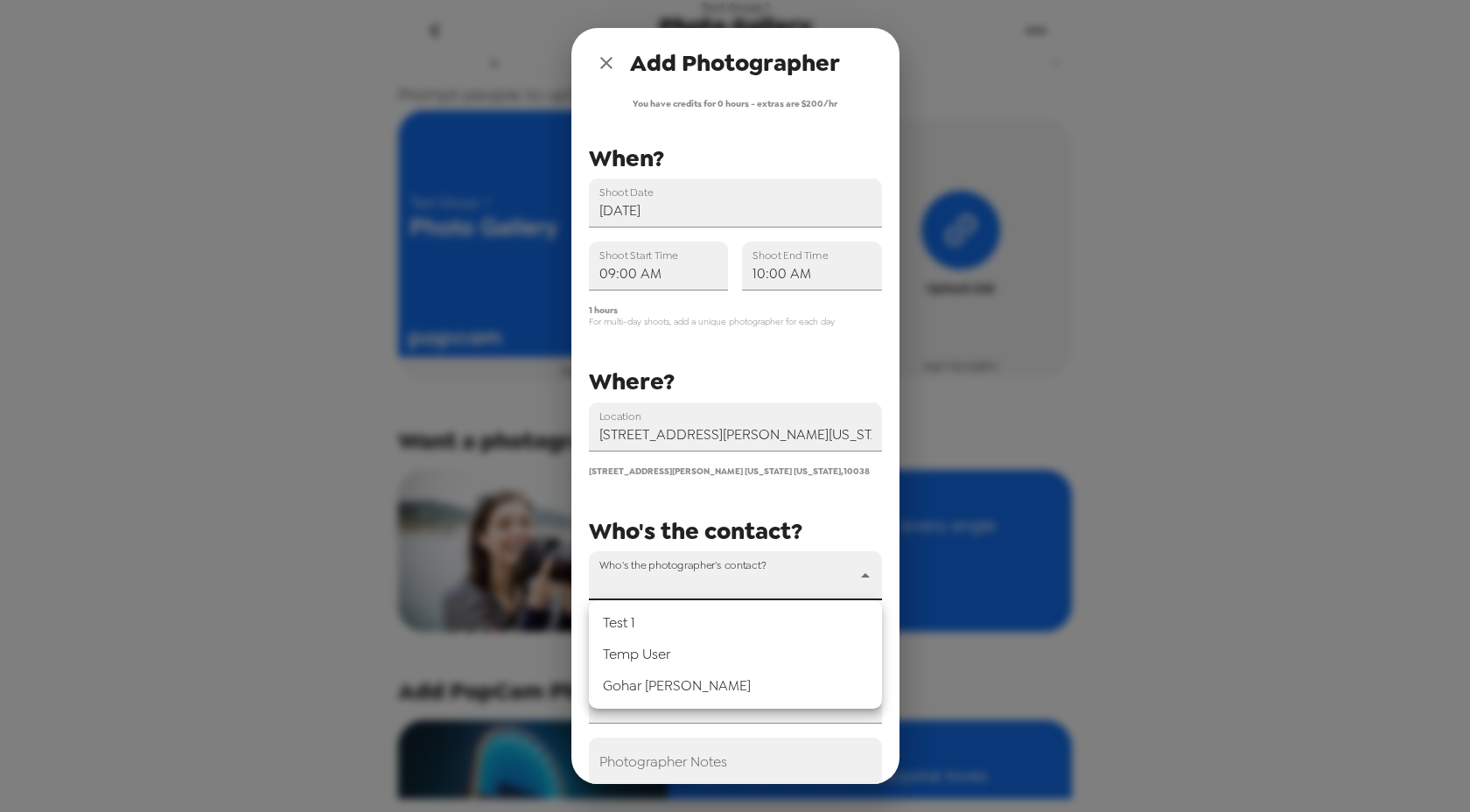
click at [603, 66] on div at bounding box center [735, 406] width 1470 height 812
click at [604, 56] on icon "close" at bounding box center [606, 63] width 21 height 21
